Goal: Information Seeking & Learning: Check status

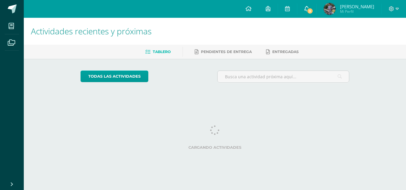
click at [309, 10] on icon at bounding box center [306, 8] width 5 height 5
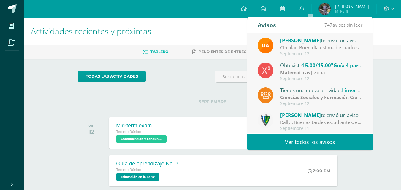
click at [321, 76] on div "Septiembre 12" at bounding box center [321, 78] width 83 height 5
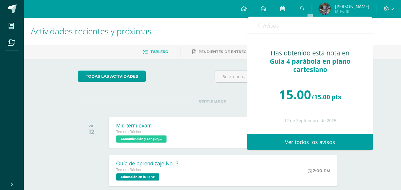
click at [265, 24] on span "Avisos" at bounding box center [271, 25] width 16 height 7
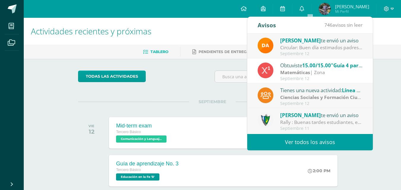
click at [331, 7] on img at bounding box center [325, 9] width 12 height 12
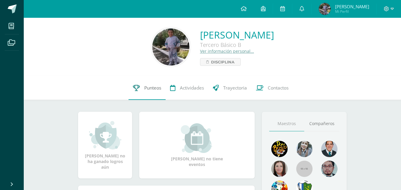
click at [143, 92] on link "Punteos" at bounding box center [147, 88] width 37 height 24
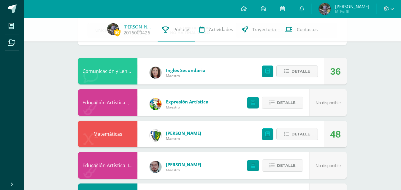
scroll to position [43, 0]
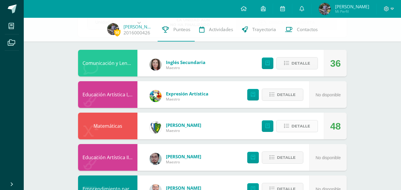
click at [291, 125] on button "Detalle" at bounding box center [298, 126] width 42 height 12
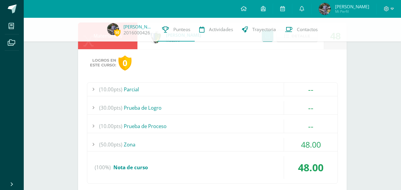
scroll to position [135, 0]
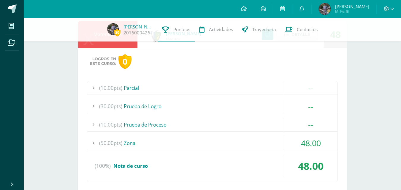
click at [263, 140] on div "(50.00pts) Zona" at bounding box center [212, 143] width 250 height 13
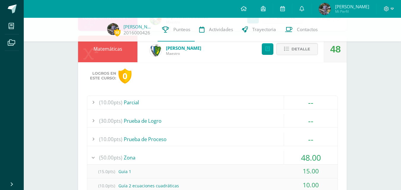
scroll to position [120, 0]
click at [301, 50] on span "Detalle" at bounding box center [301, 49] width 19 height 11
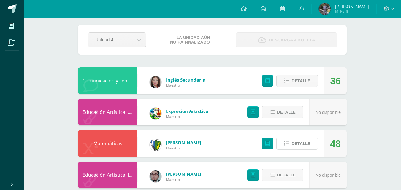
scroll to position [0, 0]
